Goal: Task Accomplishment & Management: Use online tool/utility

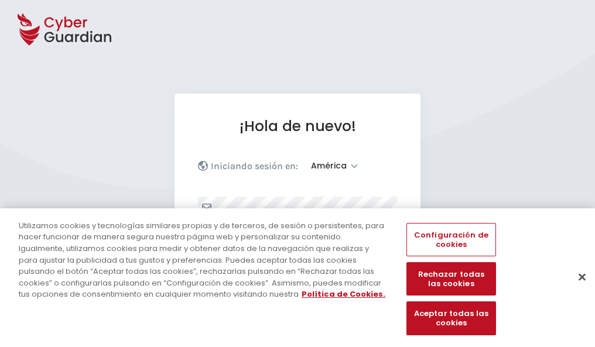
select select "América"
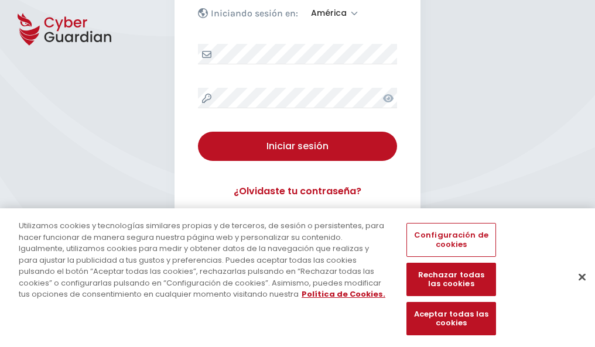
click at [576, 289] on button "Cerrar" at bounding box center [582, 277] width 26 height 26
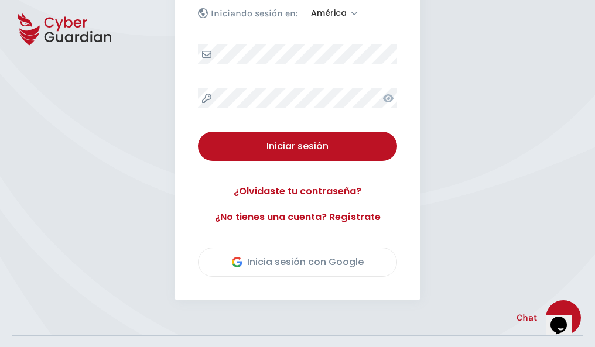
scroll to position [266, 0]
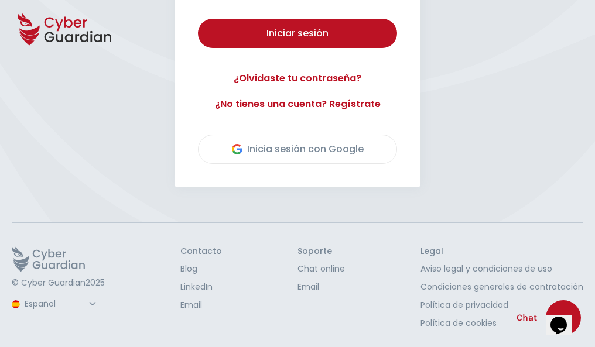
click at [198, 19] on button "Iniciar sesión" at bounding box center [297, 33] width 199 height 29
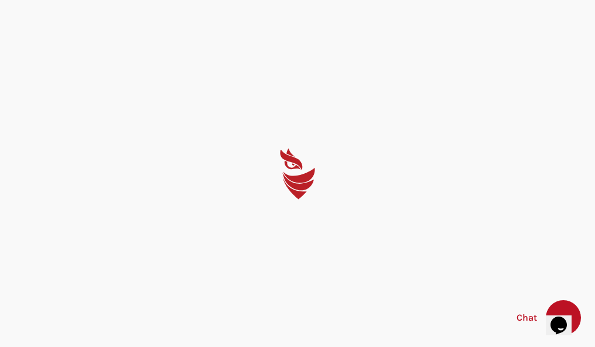
scroll to position [0, 0]
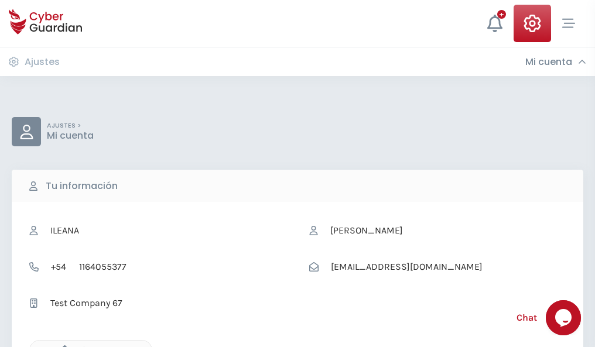
click at [61, 346] on icon "button" at bounding box center [62, 351] width 10 height 10
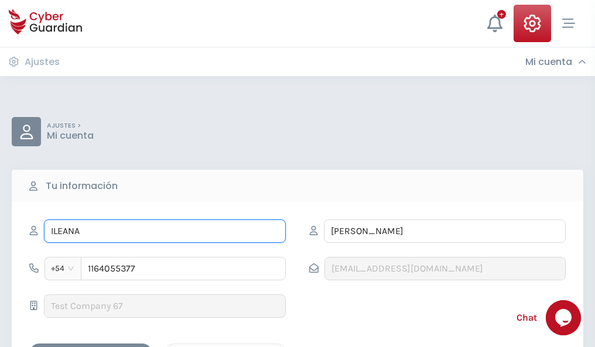
click at [165, 231] on input "ILEANA" at bounding box center [165, 231] width 242 height 23
type input "I"
type input "Olegario"
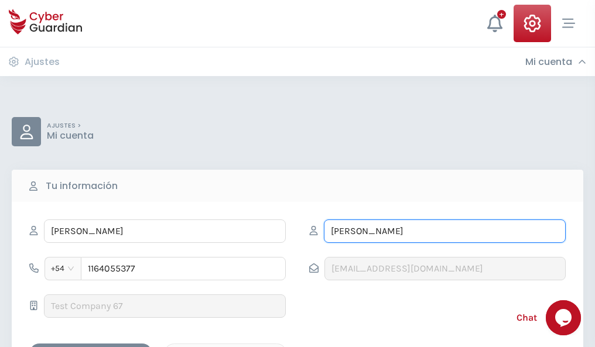
click at [444, 231] on input "CORREA" at bounding box center [445, 231] width 242 height 23
type input "C"
type input "Sanz"
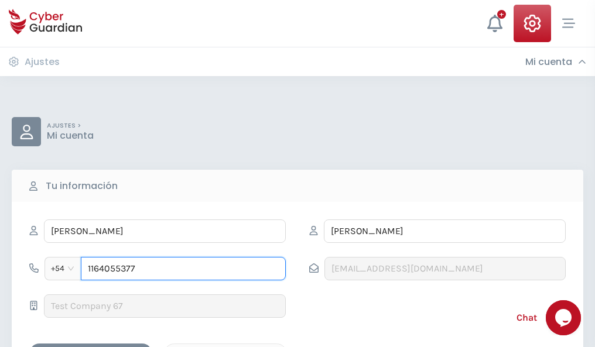
click at [183, 269] on input "1164055377" at bounding box center [183, 268] width 205 height 23
type input "1"
type input "4948609099"
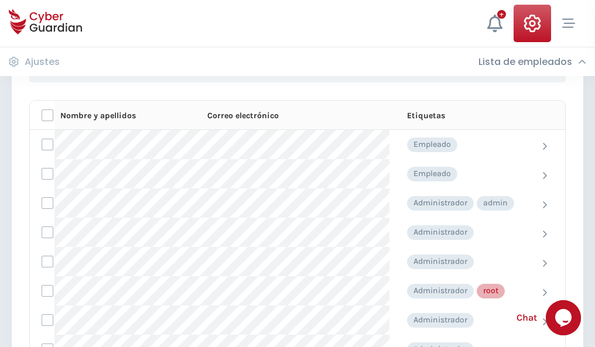
scroll to position [589, 0]
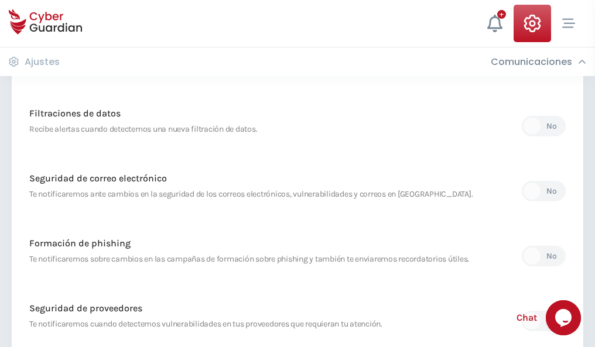
scroll to position [617, 0]
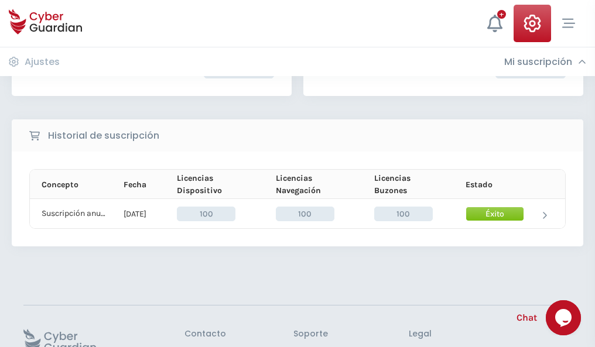
scroll to position [297, 0]
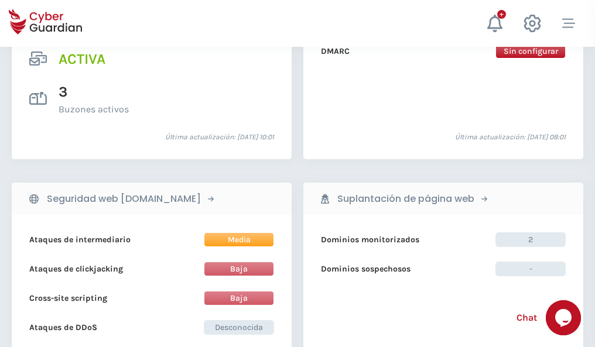
scroll to position [1190, 0]
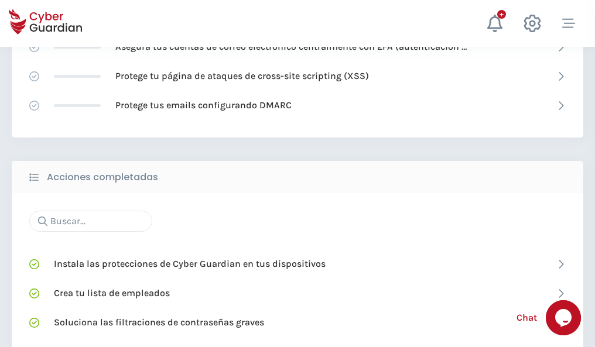
scroll to position [780, 0]
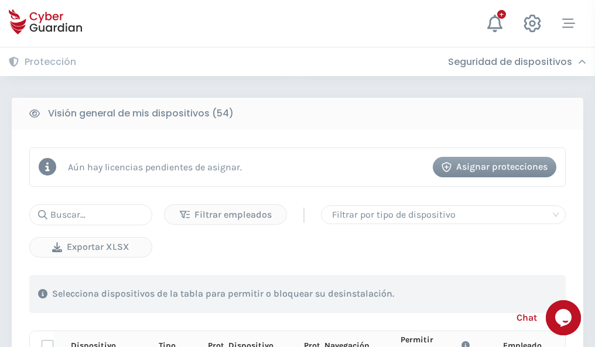
scroll to position [1035, 0]
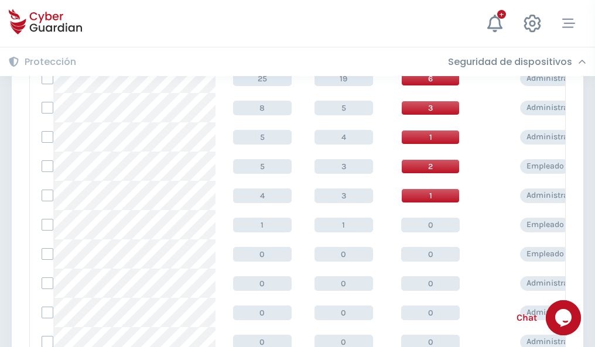
scroll to position [590, 0]
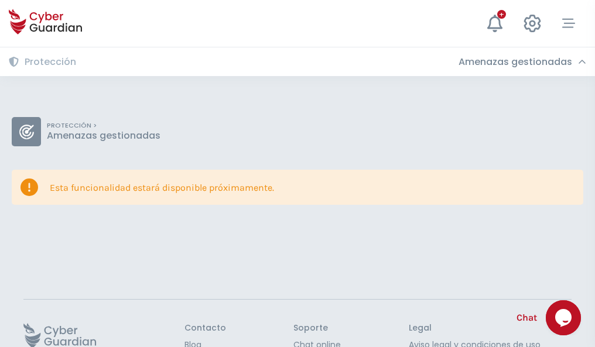
scroll to position [76, 0]
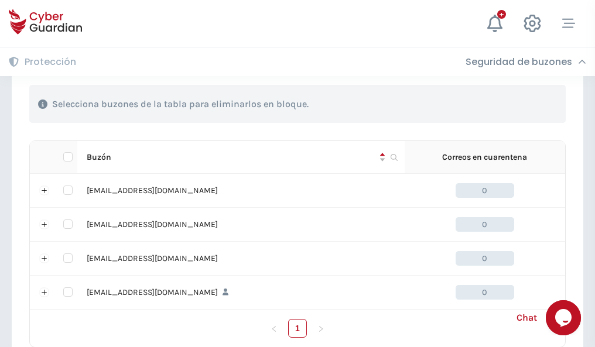
scroll to position [577, 0]
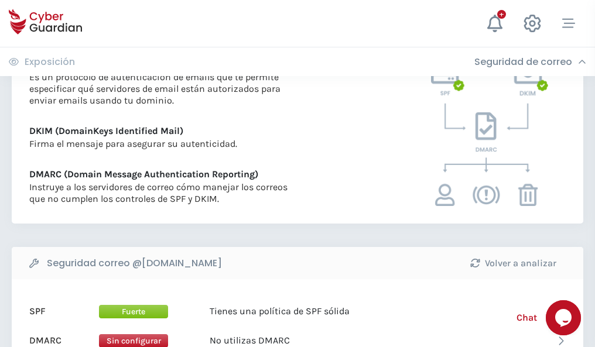
scroll to position [632, 0]
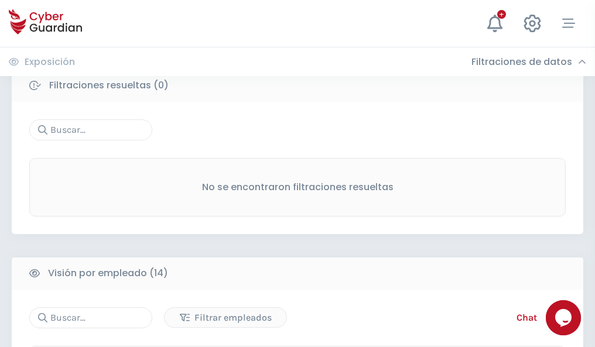
scroll to position [1058, 0]
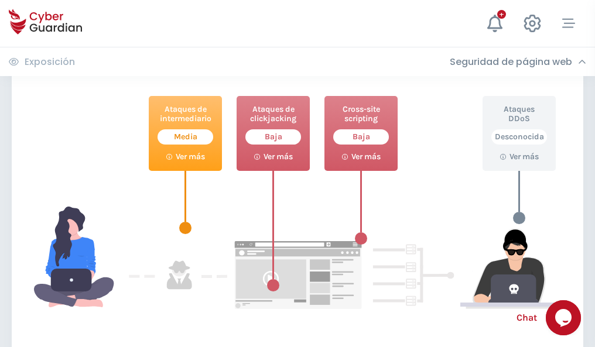
scroll to position [638, 0]
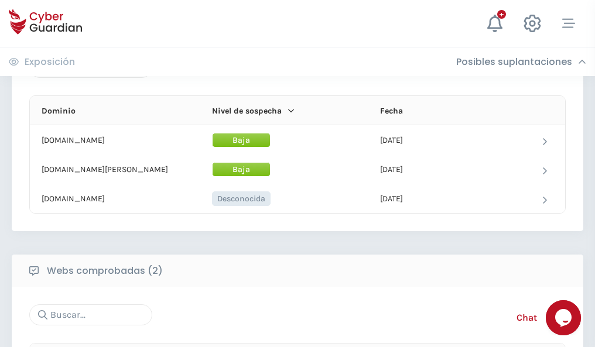
scroll to position [703, 0]
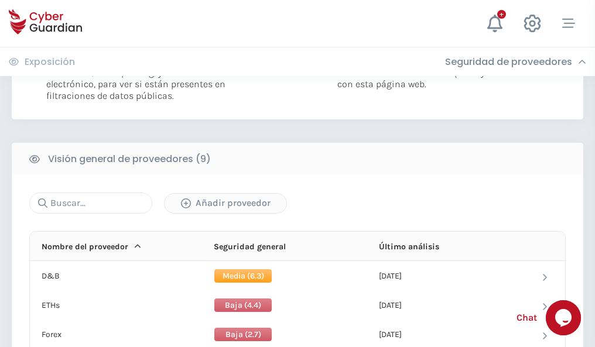
scroll to position [843, 0]
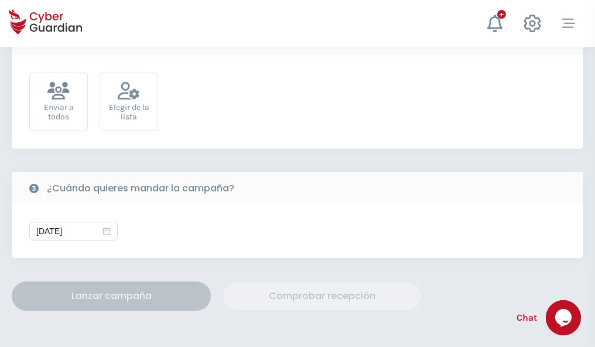
scroll to position [429, 0]
